Goal: Task Accomplishment & Management: Use online tool/utility

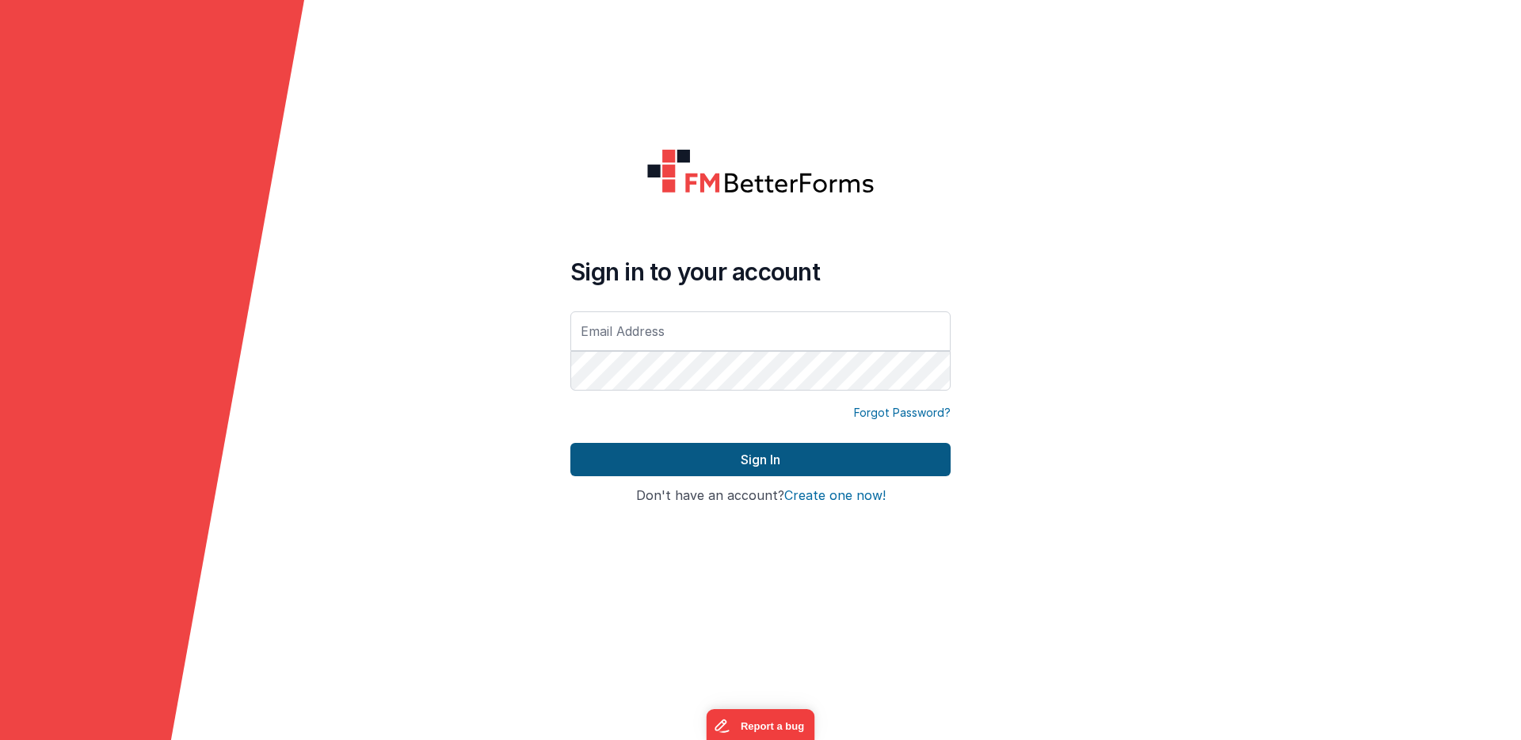
type input "[PERSON_NAME][EMAIL_ADDRESS][PERSON_NAME][DOMAIN_NAME]"
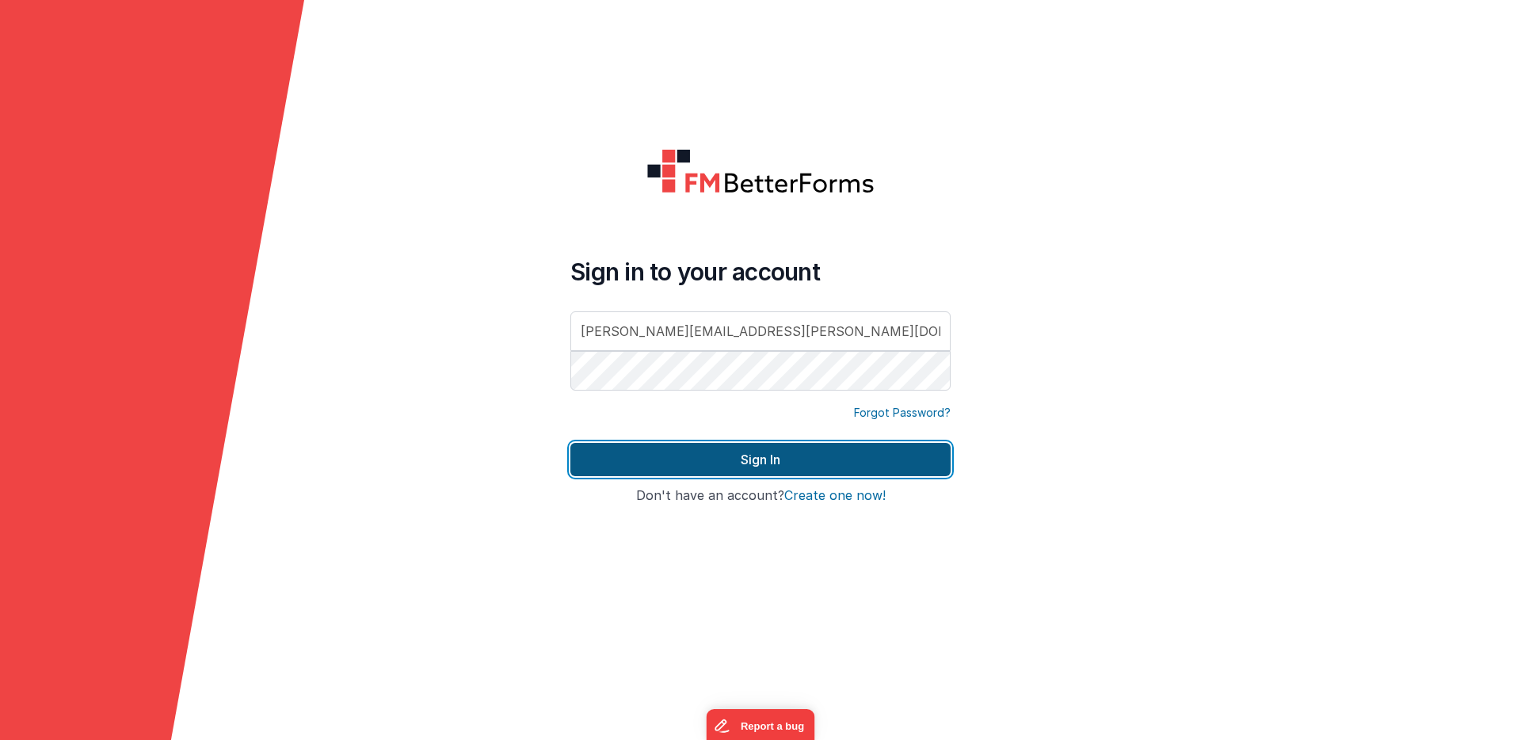
click at [722, 448] on button "Sign In" at bounding box center [760, 459] width 380 height 33
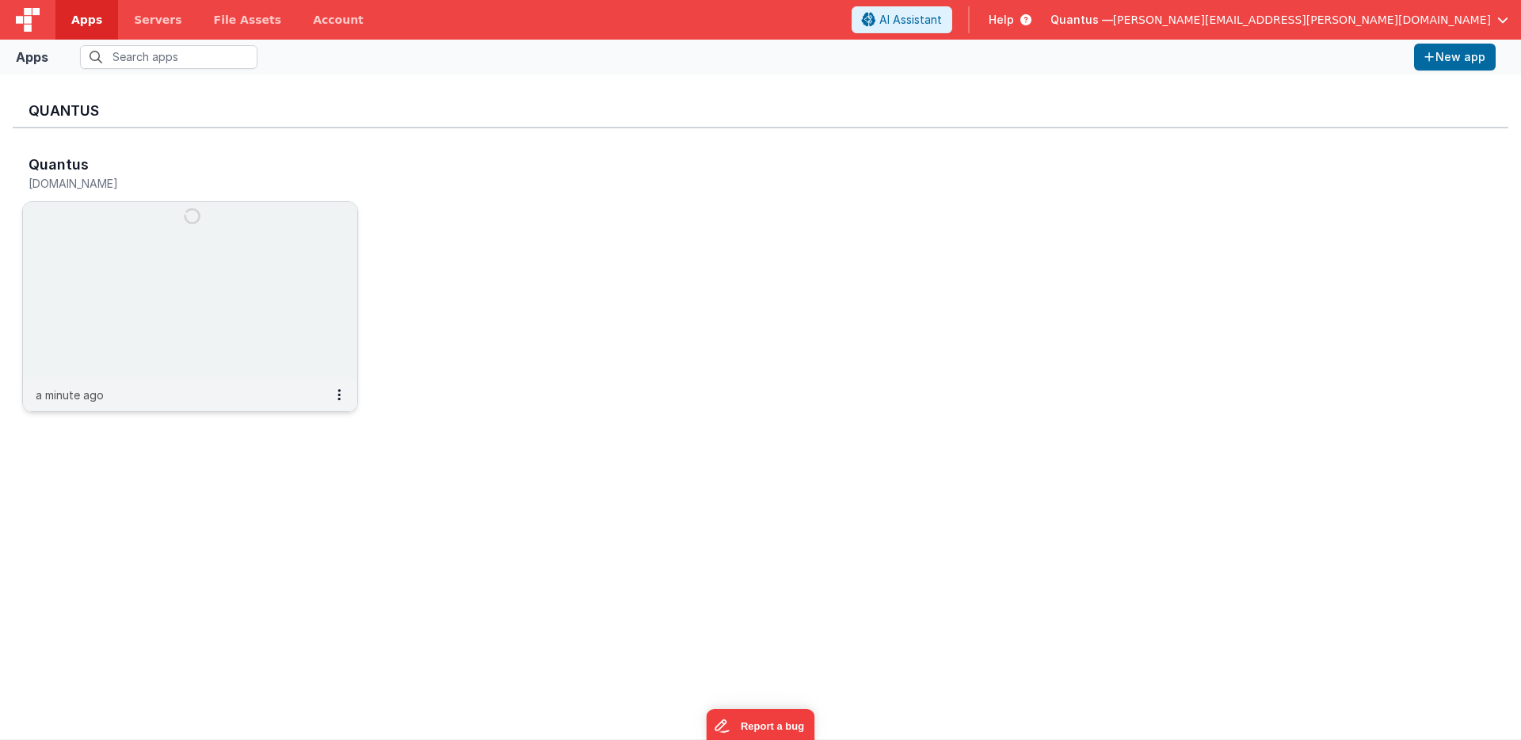
click at [125, 231] on img at bounding box center [190, 290] width 334 height 177
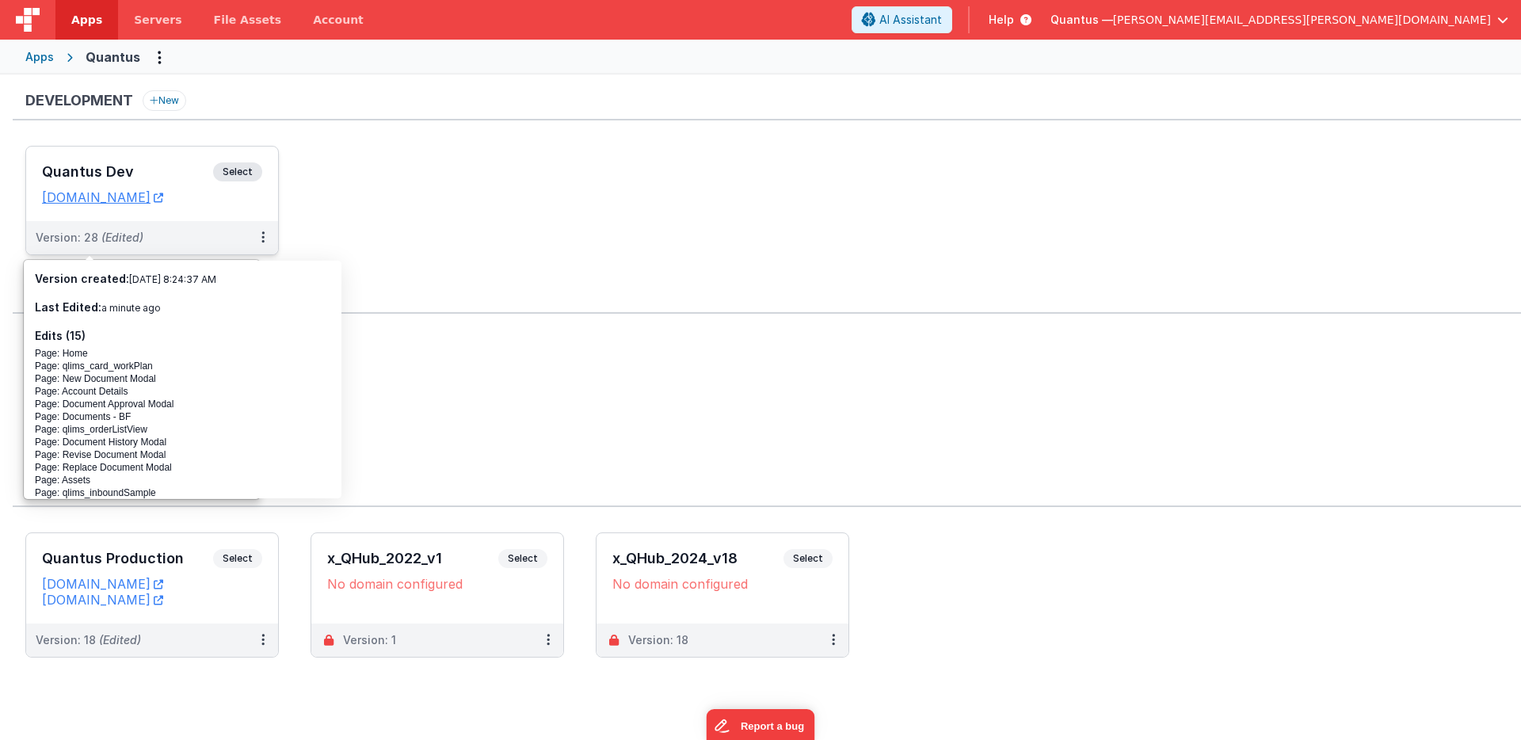
click at [160, 176] on h3 "Quantus Dev" at bounding box center [127, 172] width 171 height 16
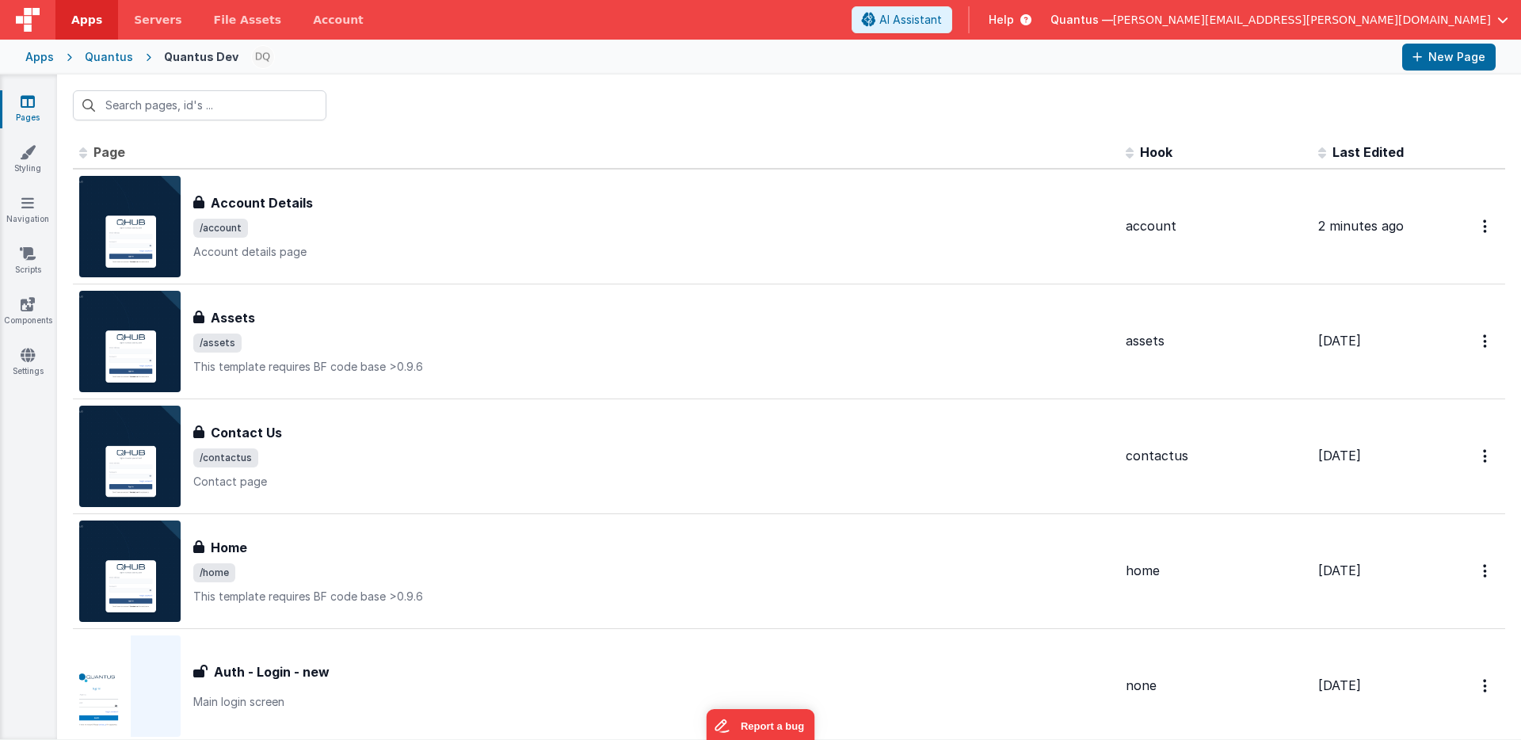
click at [1378, 148] on span "Last Edited" at bounding box center [1367, 152] width 71 height 16
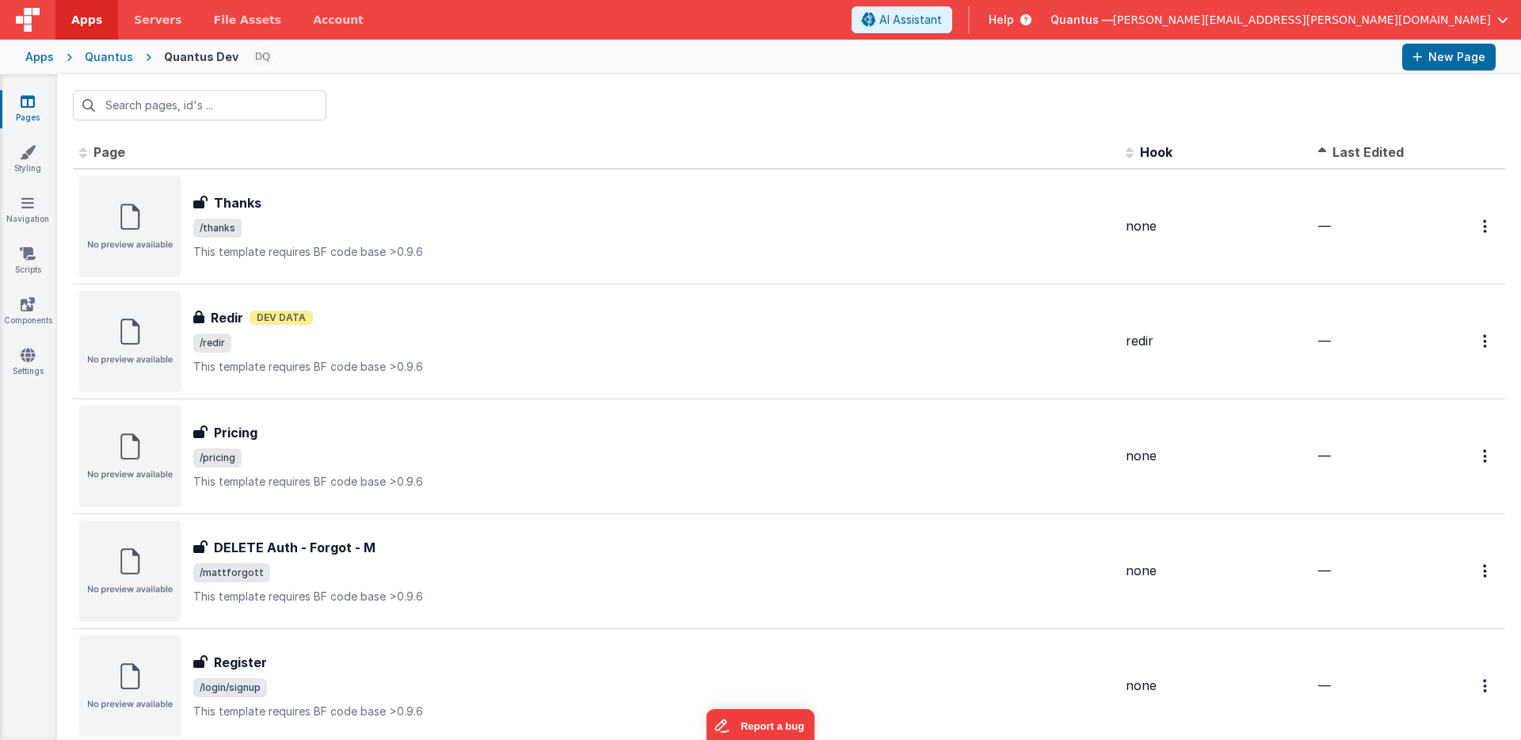
click at [1378, 148] on span "Last Edited" at bounding box center [1367, 152] width 71 height 16
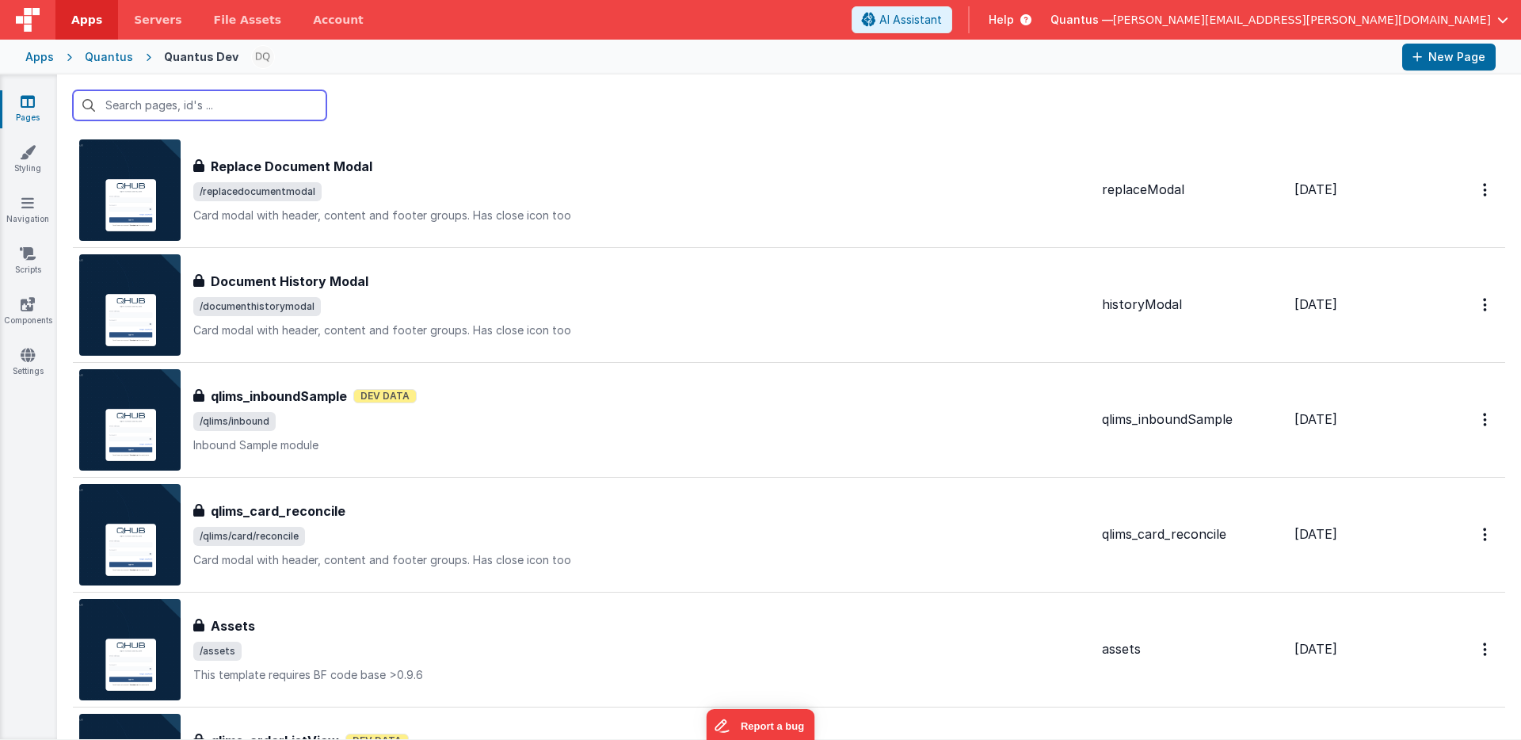
scroll to position [844, 0]
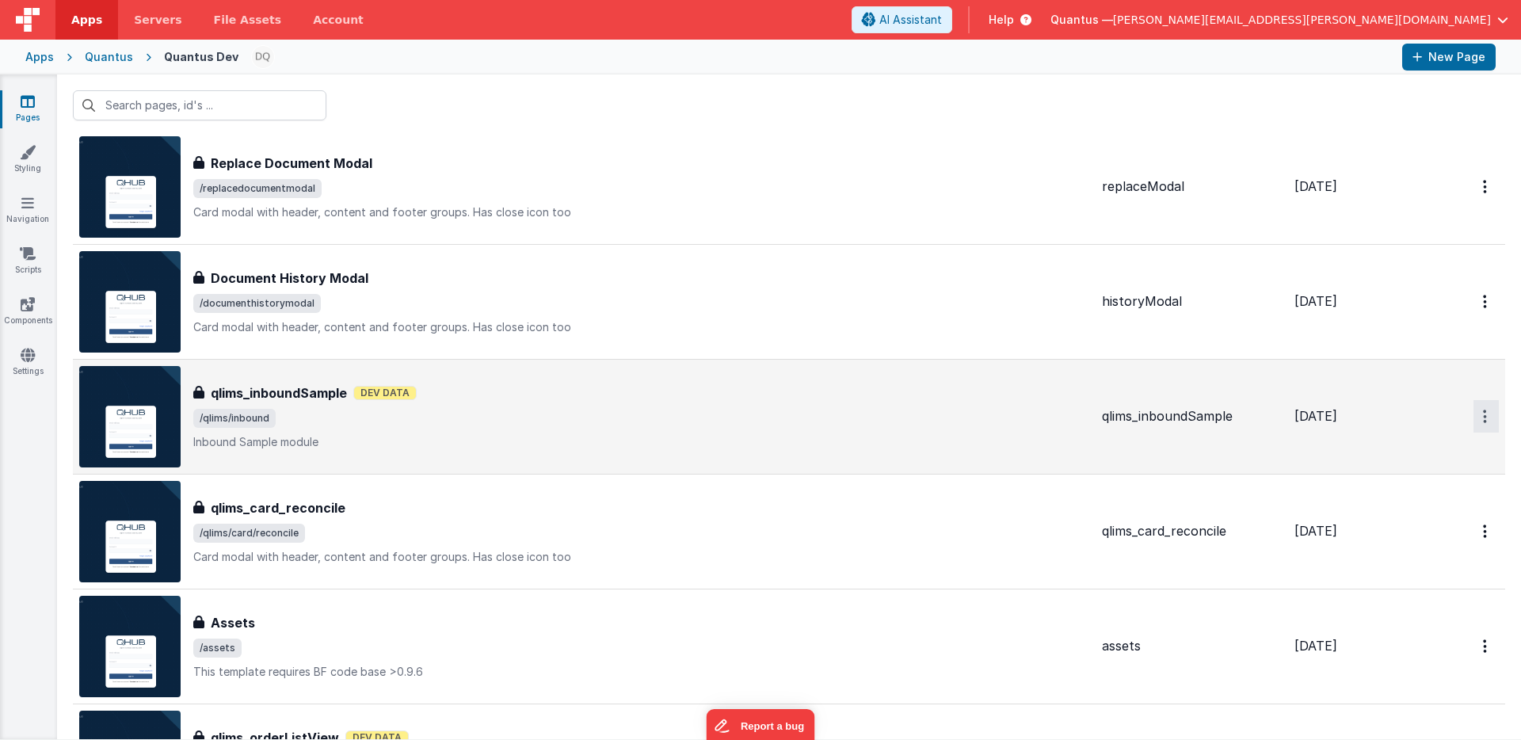
click at [1483, 413] on icon "Options" at bounding box center [1485, 416] width 4 height 13
click at [1396, 452] on link "Preview" at bounding box center [1428, 453] width 139 height 29
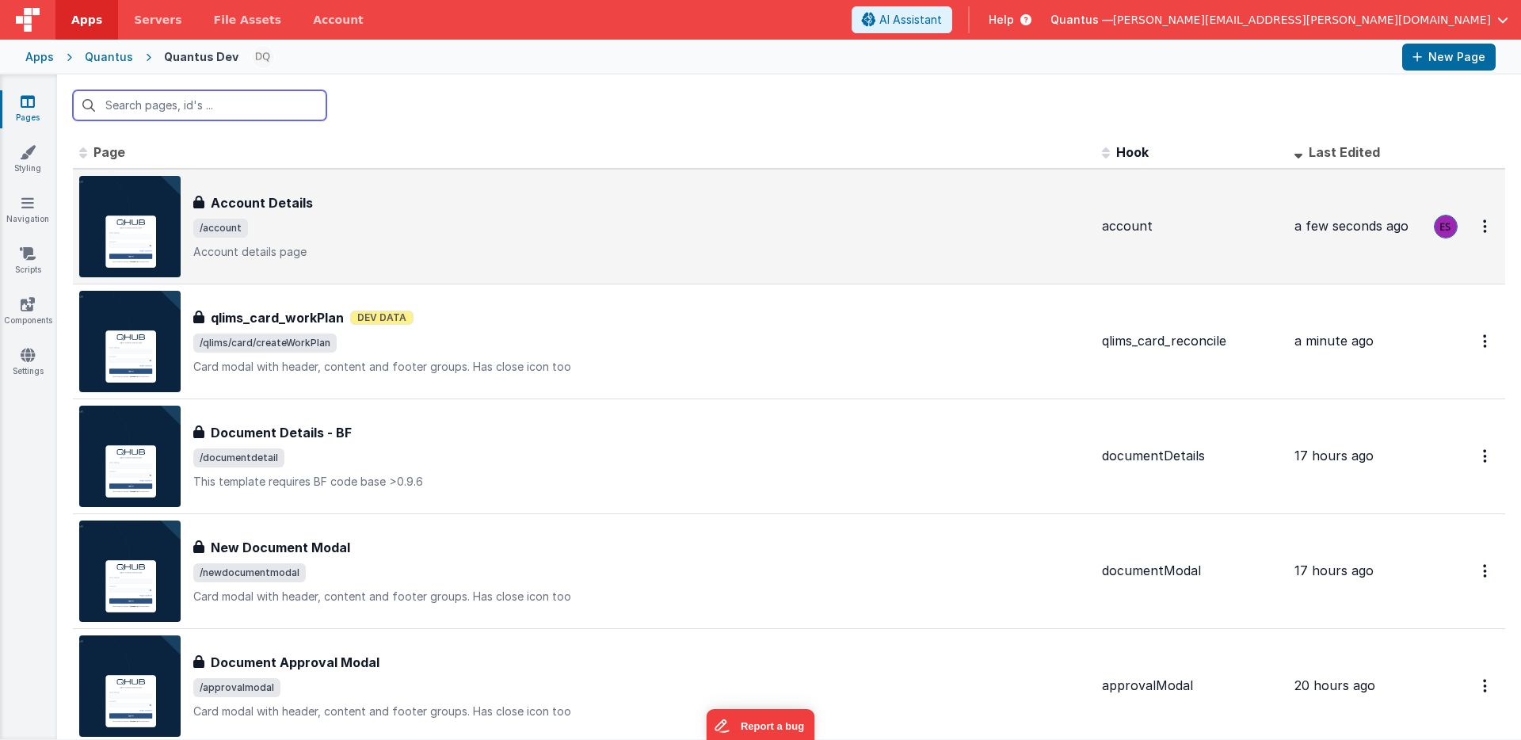
scroll to position [0, 0]
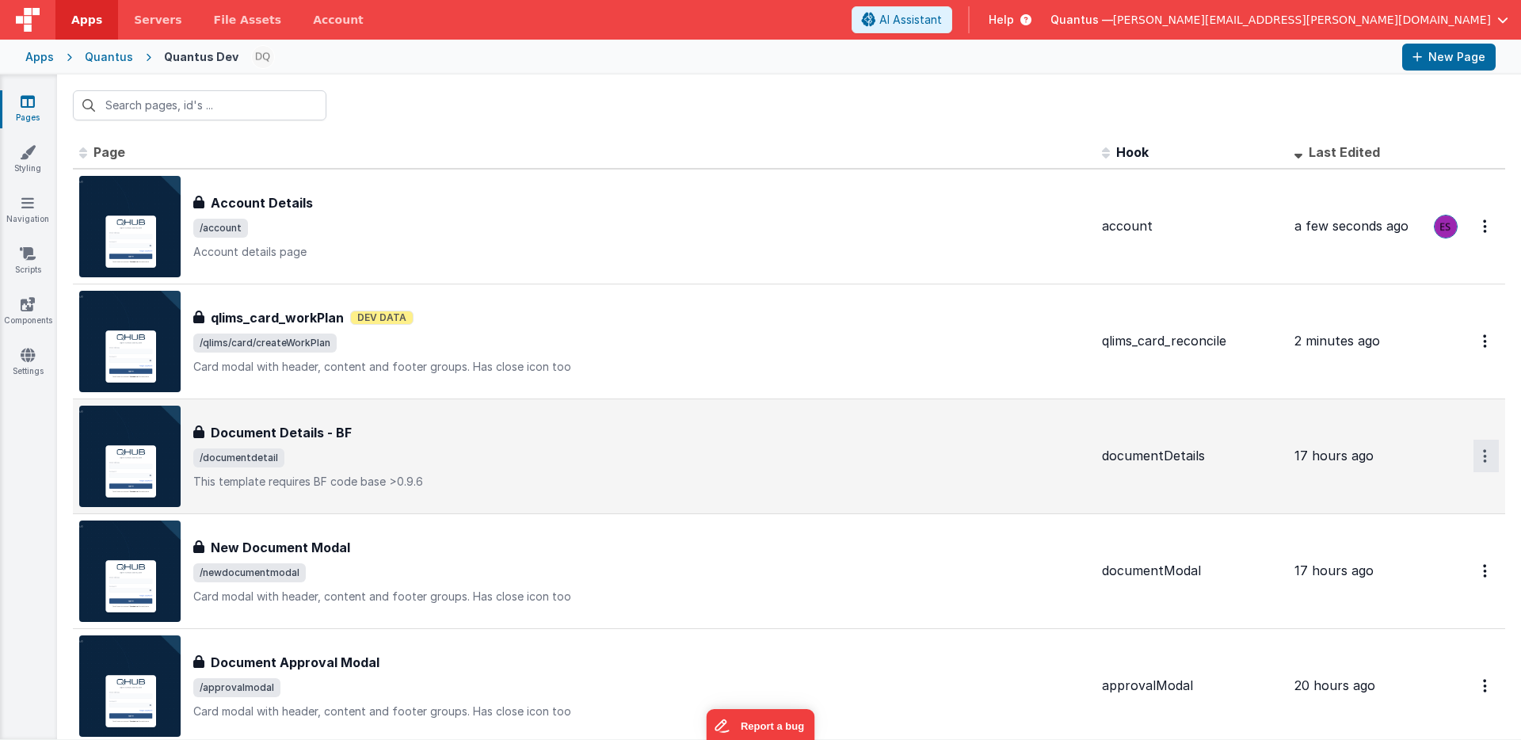
click at [1473, 458] on button "Options" at bounding box center [1485, 456] width 25 height 32
click at [1415, 490] on link "Preview" at bounding box center [1428, 492] width 139 height 29
